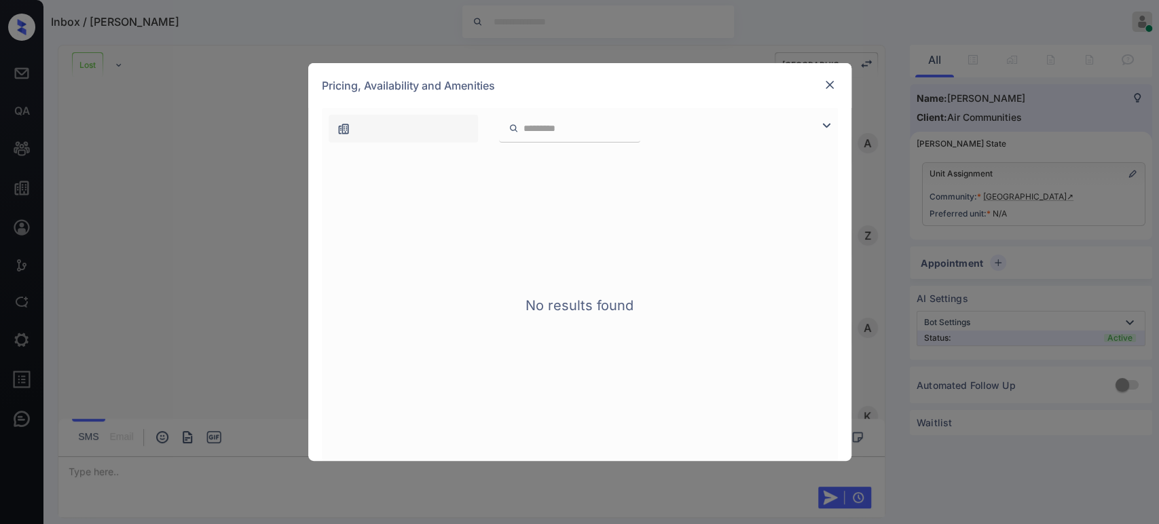
scroll to position [3436, 0]
click at [829, 81] on img at bounding box center [830, 85] width 14 height 14
click at [833, 84] on img at bounding box center [830, 85] width 14 height 14
